Goal: Task Accomplishment & Management: Use online tool/utility

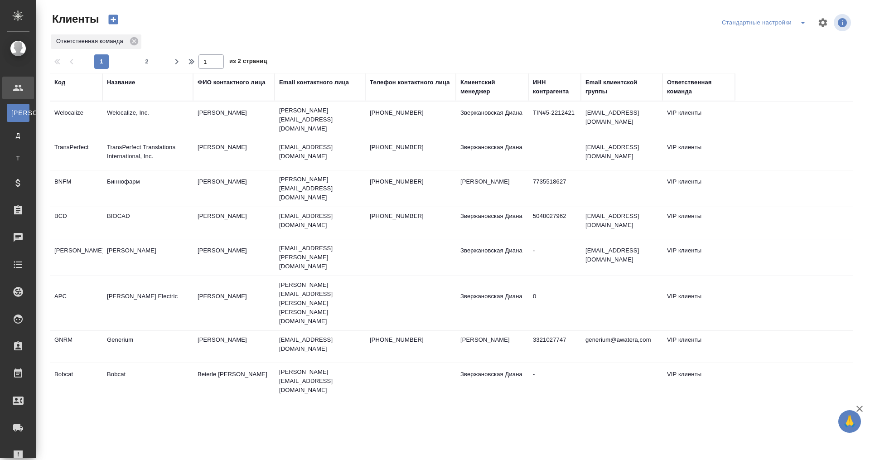
select select "RU"
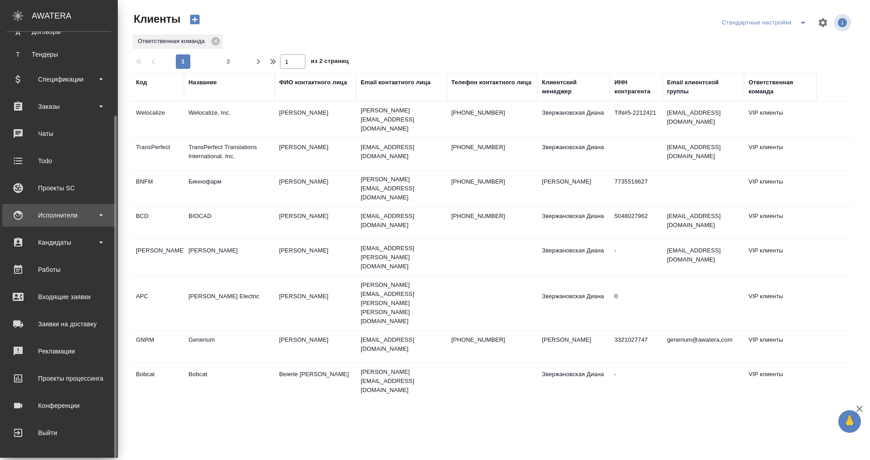
scroll to position [104, 0]
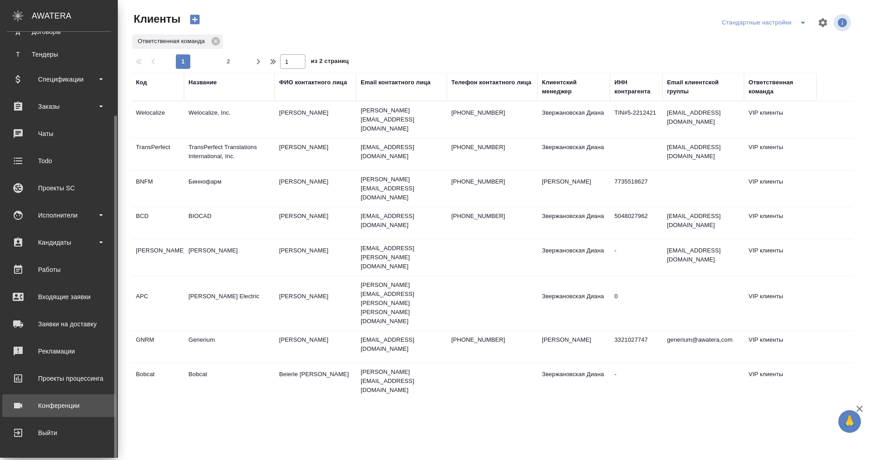
click at [65, 396] on link "Конференции" at bounding box center [58, 405] width 113 height 23
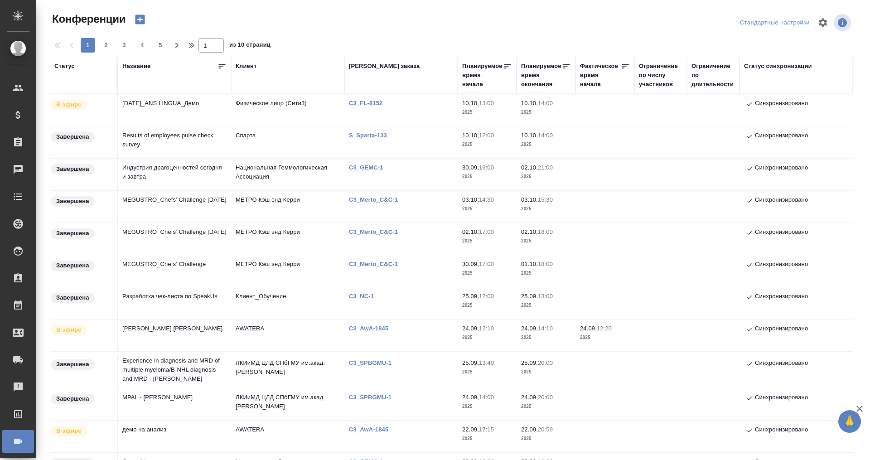
type input "[PERSON_NAME]"
click at [190, 105] on td "[DATE]_ANS LINGUA_Демо" at bounding box center [174, 110] width 113 height 32
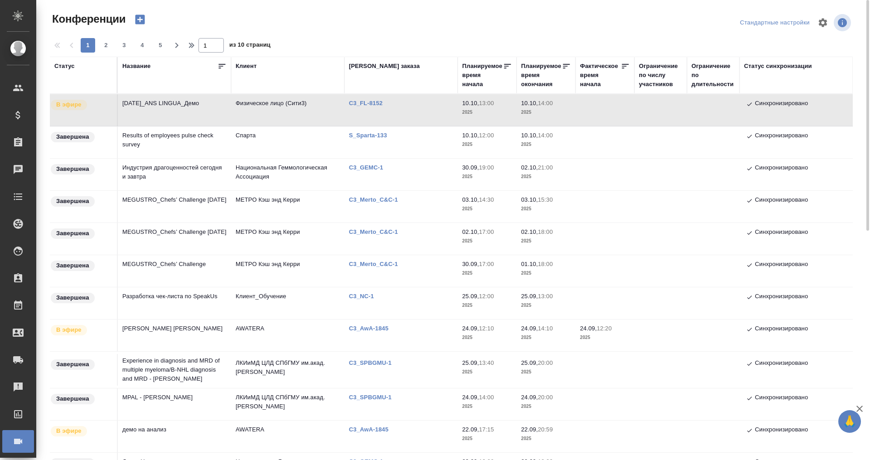
click at [190, 105] on td "[DATE]_ANS LINGUA_Демо" at bounding box center [174, 110] width 113 height 32
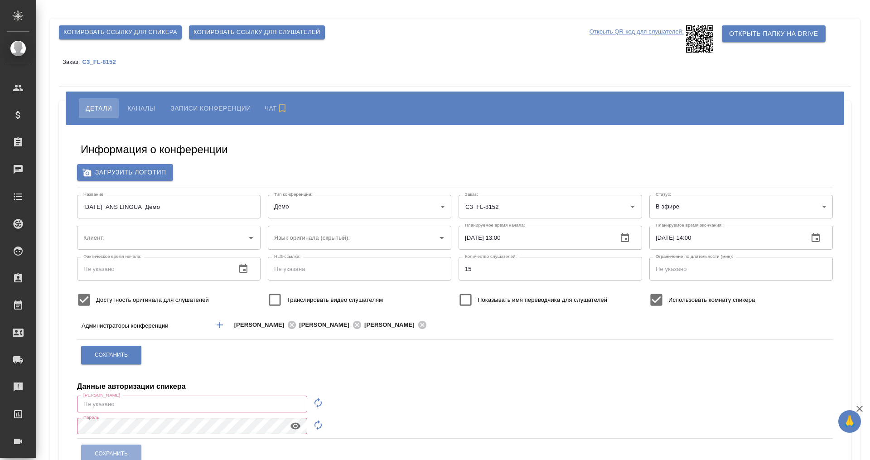
type input "Физическое лицо (Сити3)"
type input "m.plekhanova@awatera.com"
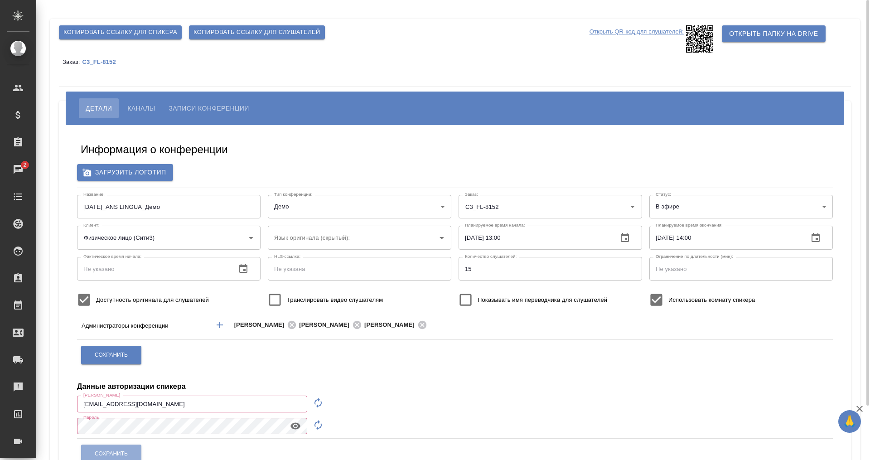
click at [144, 107] on span "Каналы" at bounding box center [141, 108] width 28 height 11
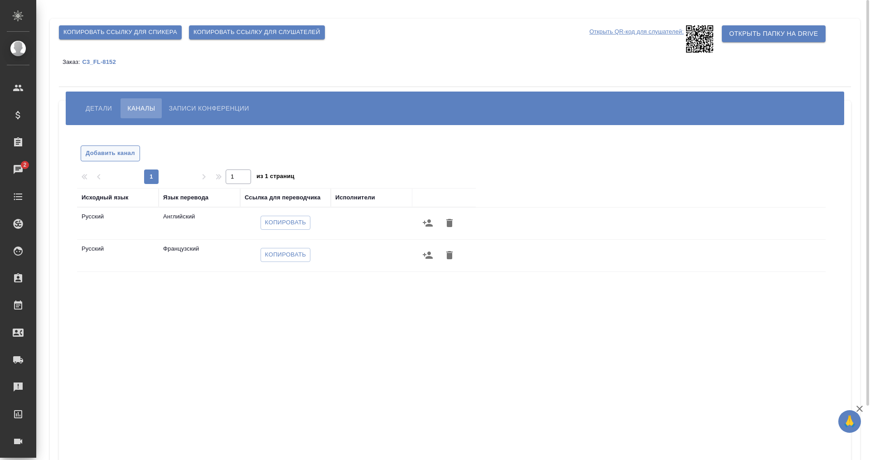
click at [117, 155] on span "Добавить канал" at bounding box center [110, 153] width 49 height 10
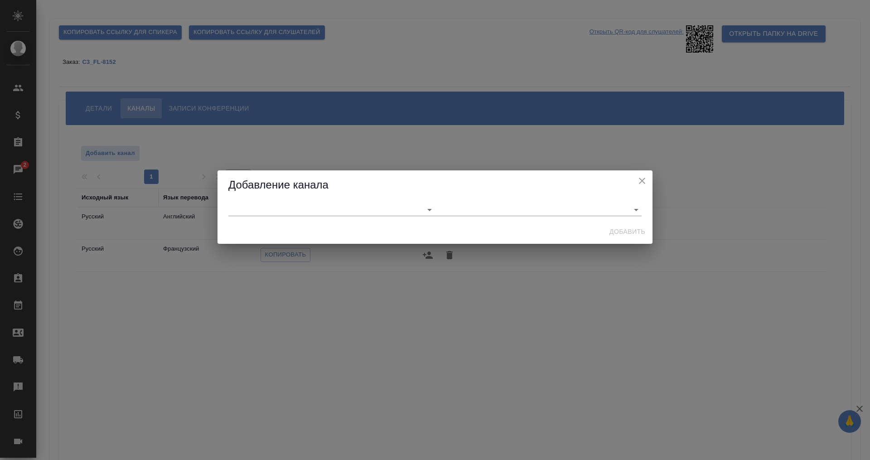
click at [639, 177] on icon "close" at bounding box center [642, 180] width 11 height 11
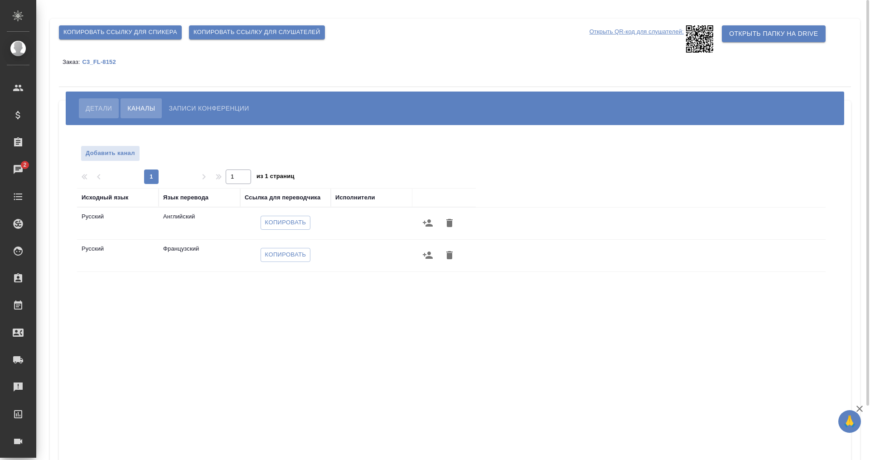
click at [93, 108] on span "Детали" at bounding box center [99, 108] width 26 height 11
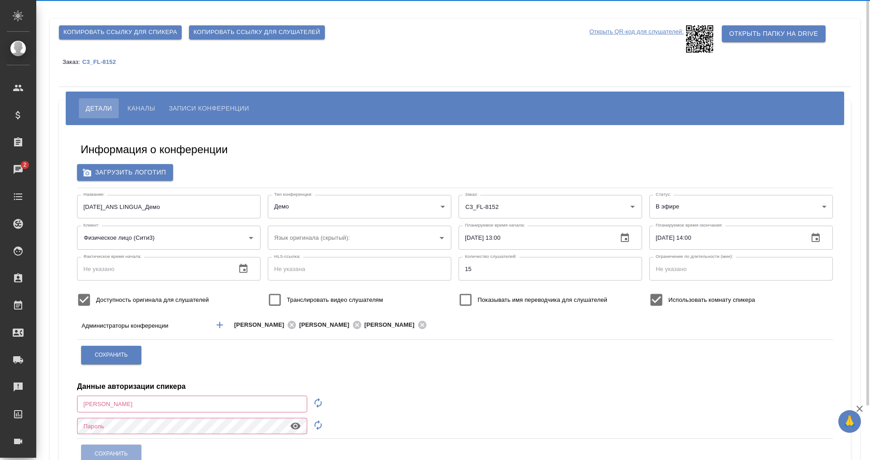
type input "m.plekhanova@awatera.com"
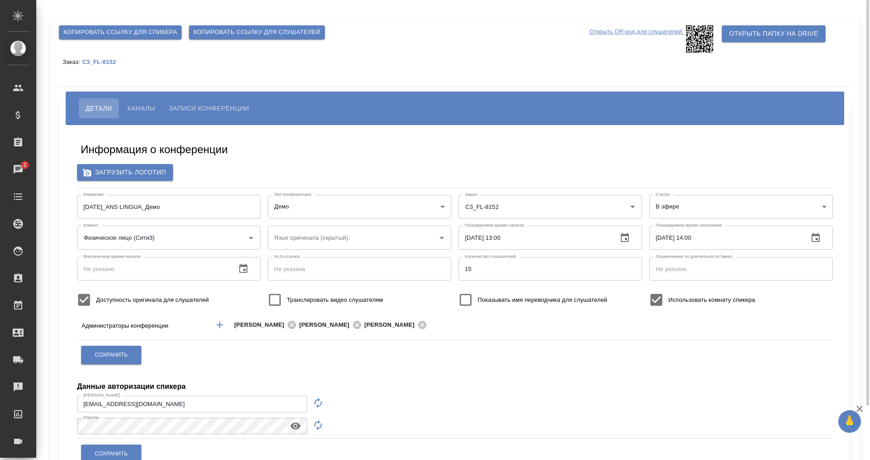
click at [136, 107] on span "Каналы" at bounding box center [141, 108] width 28 height 11
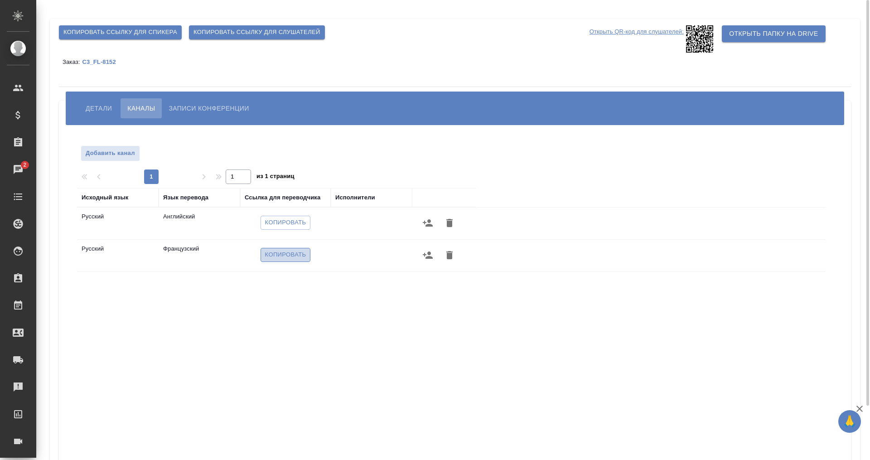
click at [297, 256] on span "Копировать" at bounding box center [285, 255] width 41 height 10
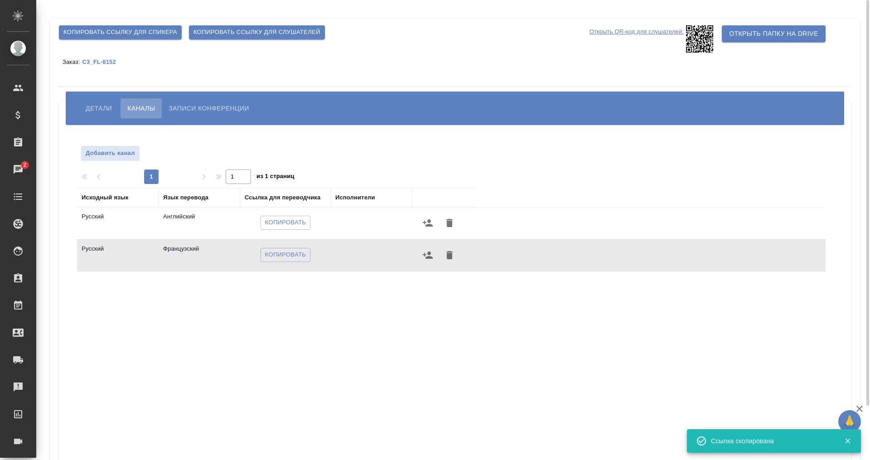
click at [91, 103] on button "Детали" at bounding box center [99, 108] width 40 height 20
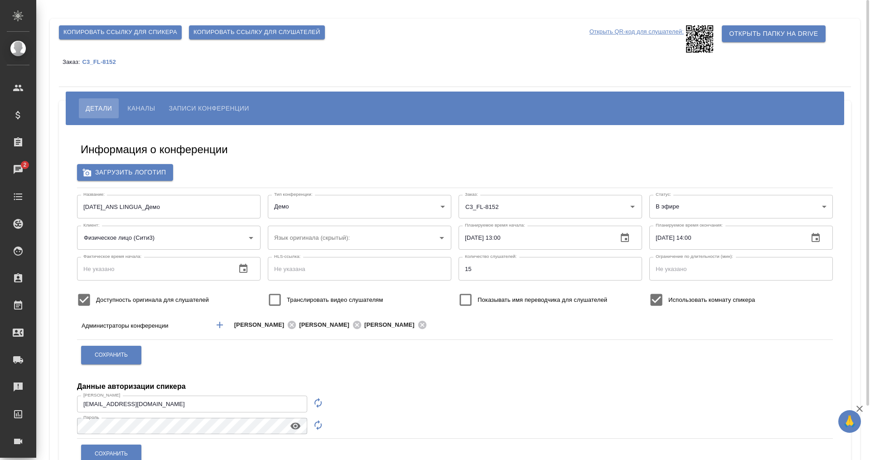
click at [221, 31] on span "Копировать ссылку для слушателей" at bounding box center [257, 32] width 127 height 10
